Goal: Obtain resource: Download file/media

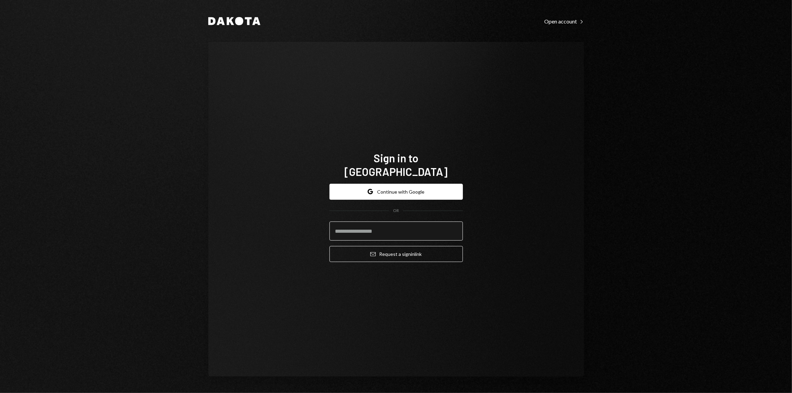
click at [382, 230] on input "email" at bounding box center [396, 231] width 133 height 19
type input "**********"
click at [330, 246] on button "Email Request a sign in link" at bounding box center [396, 254] width 133 height 16
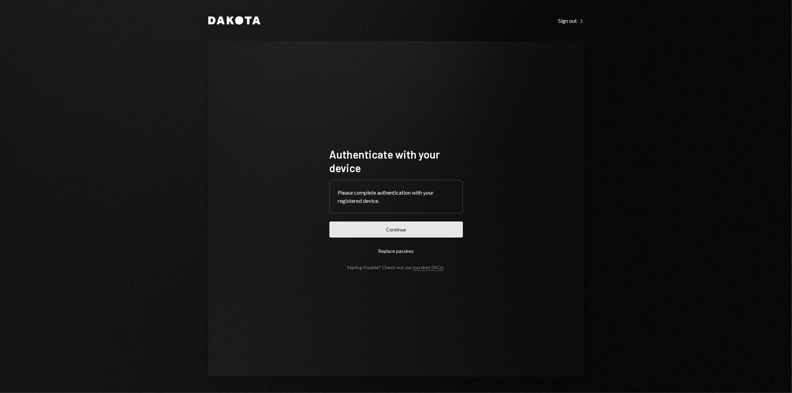
click at [367, 232] on button "Continue" at bounding box center [396, 230] width 133 height 16
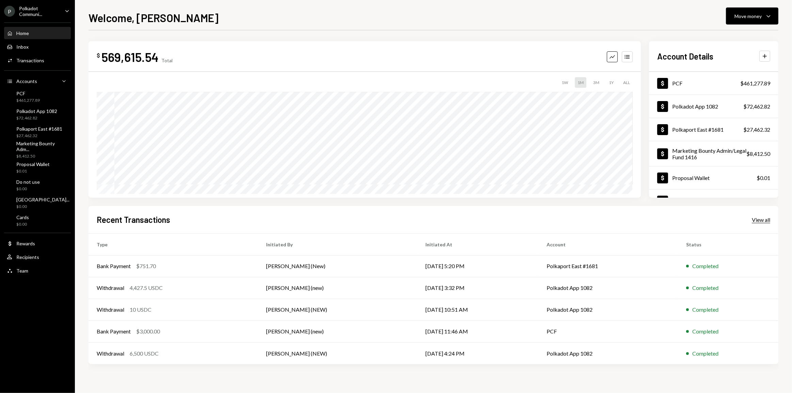
click at [765, 220] on div "View all" at bounding box center [761, 220] width 18 height 7
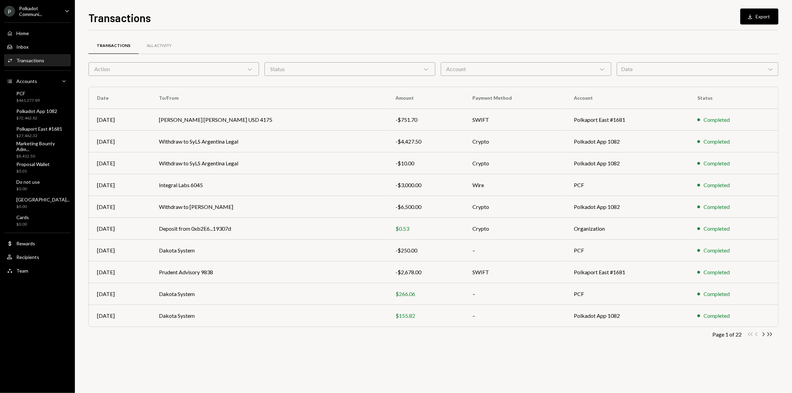
click at [531, 69] on div "Account Chevron Down" at bounding box center [526, 69] width 171 height 14
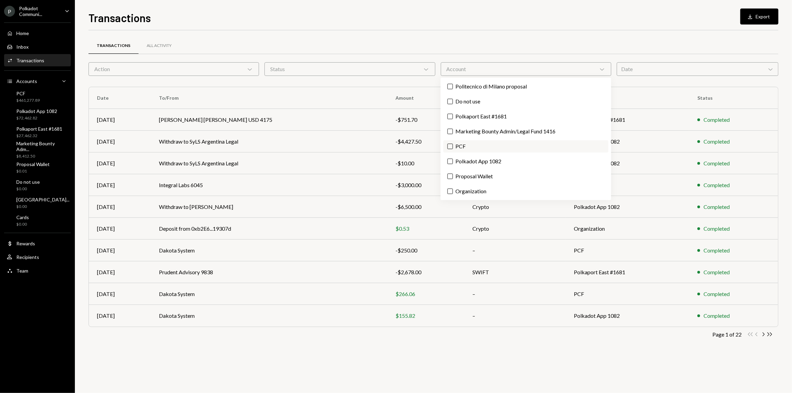
click at [455, 146] on label "PCF" at bounding box center [526, 146] width 165 height 12
click at [453, 146] on button "PCF" at bounding box center [450, 146] width 5 height 5
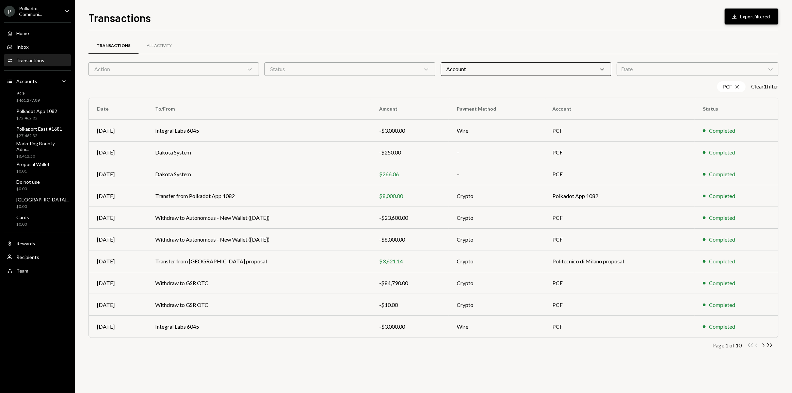
click at [742, 17] on button "Download Export filtered" at bounding box center [752, 17] width 54 height 16
